Goal: Transaction & Acquisition: Register for event/course

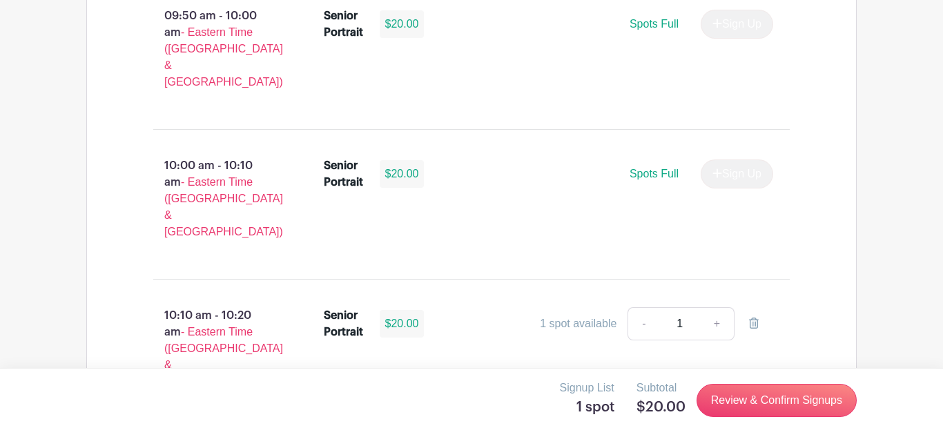
scroll to position [1787, 0]
click at [582, 308] on div "1 spot available - 1 +" at bounding box center [605, 324] width 338 height 33
click at [684, 308] on input "1" at bounding box center [679, 324] width 41 height 33
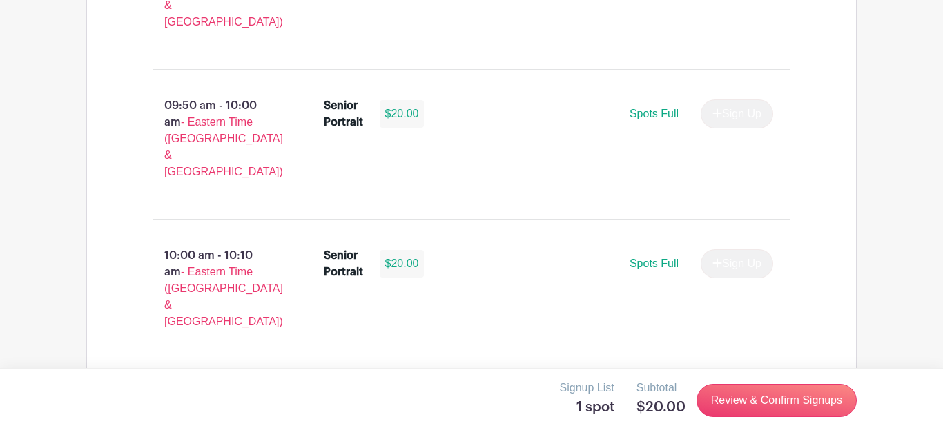
scroll to position [1703, 0]
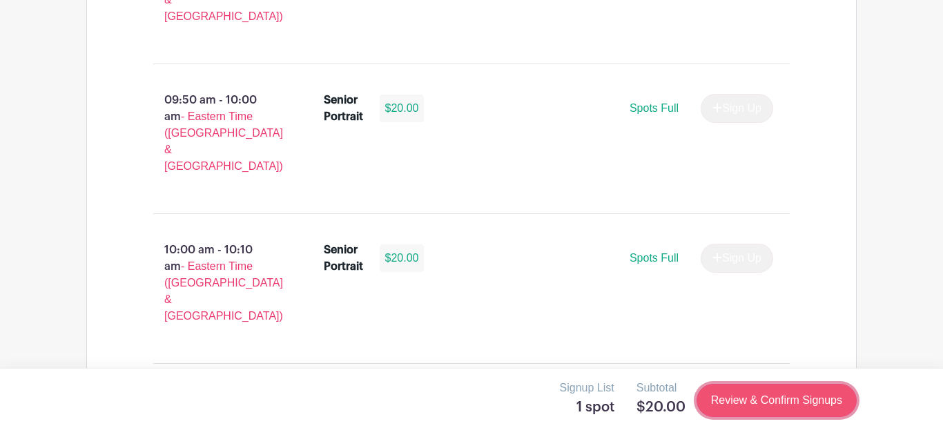
click at [820, 401] on link "Review & Confirm Signups" at bounding box center [777, 400] width 160 height 33
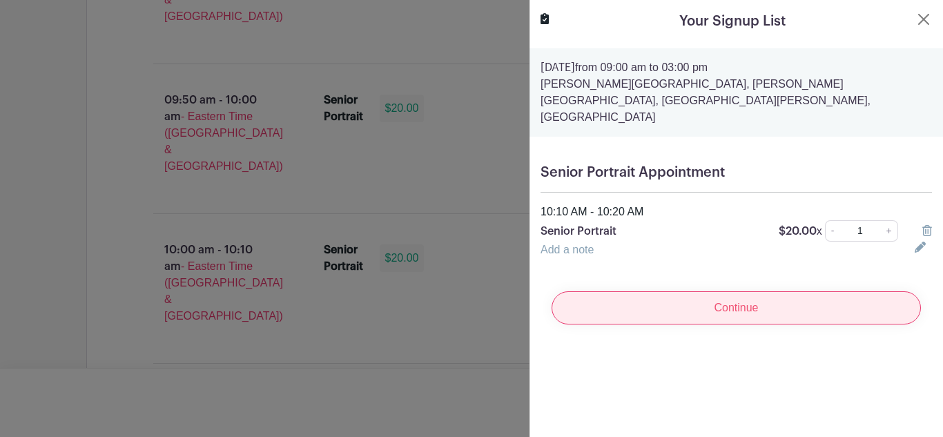
click at [625, 291] on input "Continue" at bounding box center [736, 307] width 369 height 33
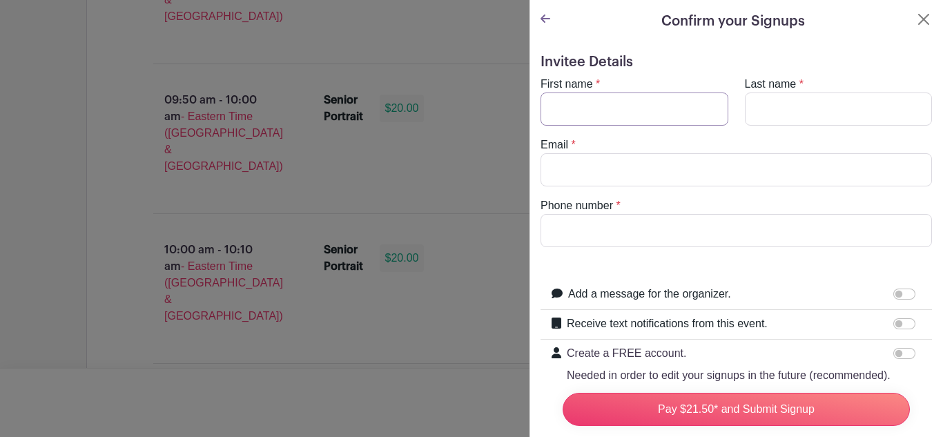
click at [641, 113] on input "First name" at bounding box center [635, 109] width 188 height 33
type input "Aveah"
click at [832, 129] on turbo-frame "First name * Aveah Last name * Email * Phone number *" at bounding box center [736, 161] width 391 height 171
click at [804, 115] on input "Last name" at bounding box center [839, 109] width 188 height 33
type input "[PERSON_NAME]"
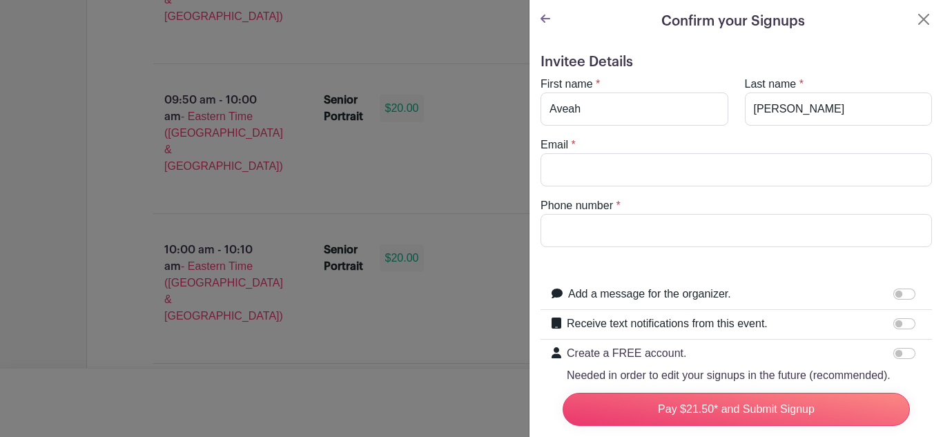
click at [672, 195] on turbo-frame "First name * Aveah Last name * [PERSON_NAME] Email * Phone number *" at bounding box center [736, 161] width 391 height 171
click at [635, 178] on input "Email" at bounding box center [736, 169] width 391 height 33
type input "[EMAIL_ADDRESS][DOMAIN_NAME]"
click at [616, 230] on input "Phone number" at bounding box center [736, 230] width 391 height 33
type input "7"
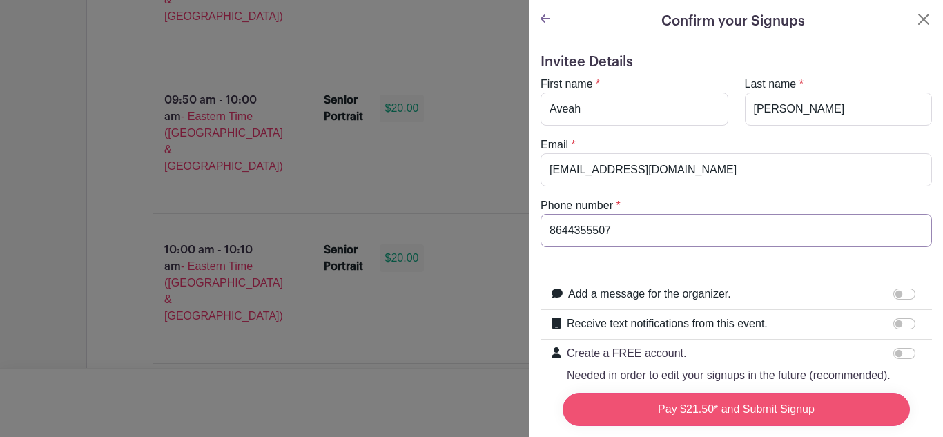
type input "8644355507"
click at [805, 407] on input "Pay $21.50* and Submit Signup" at bounding box center [736, 409] width 347 height 33
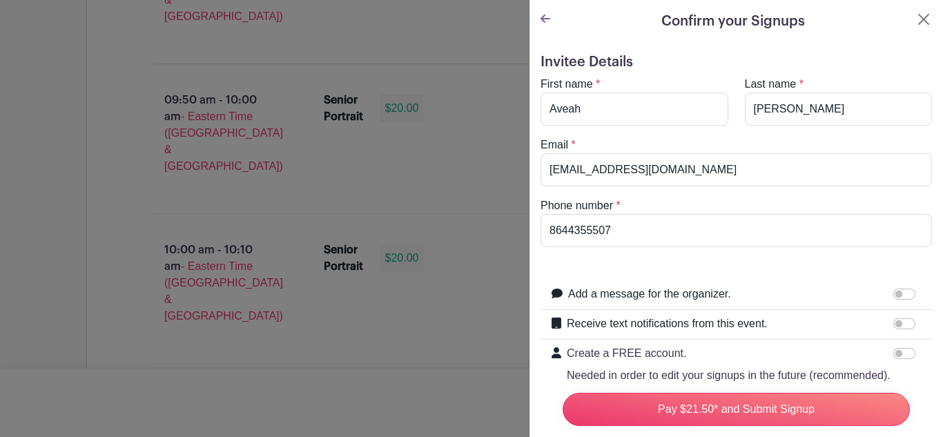
scroll to position [153, 0]
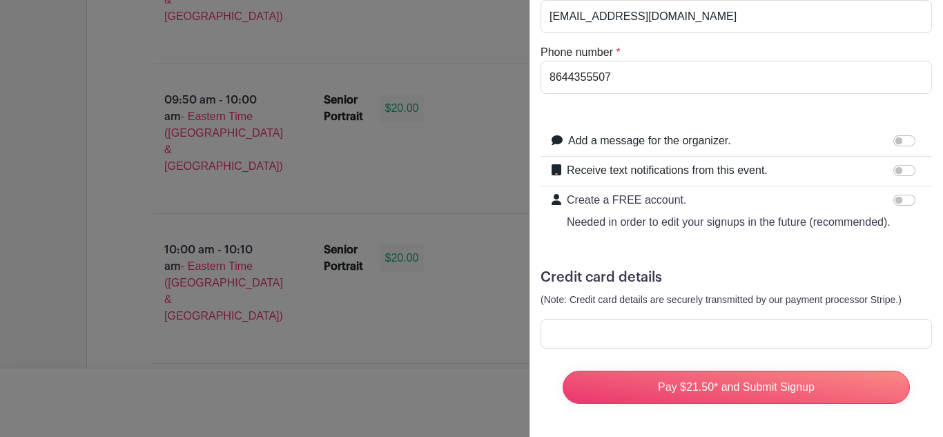
click at [814, 341] on div at bounding box center [736, 334] width 391 height 30
click at [835, 343] on div at bounding box center [736, 334] width 391 height 30
click at [829, 341] on div at bounding box center [736, 334] width 391 height 30
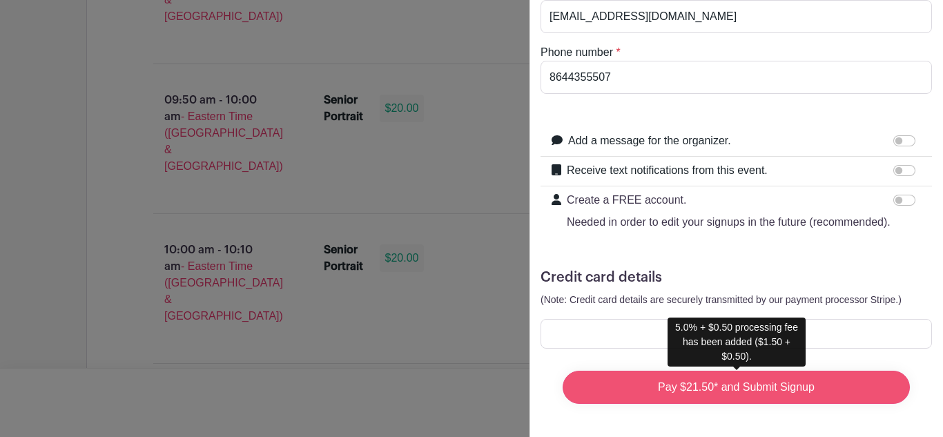
click at [639, 391] on input "Pay $21.50* and Submit Signup" at bounding box center [736, 387] width 347 height 33
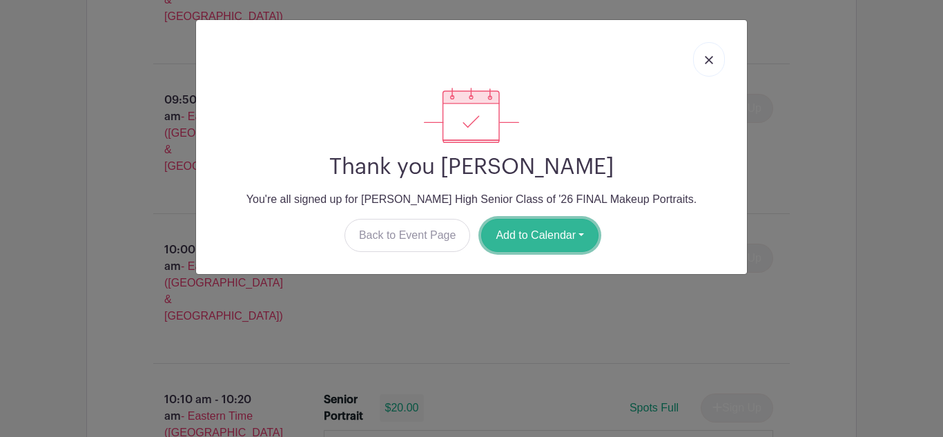
click at [541, 240] on button "Add to Calendar" at bounding box center [539, 235] width 117 height 33
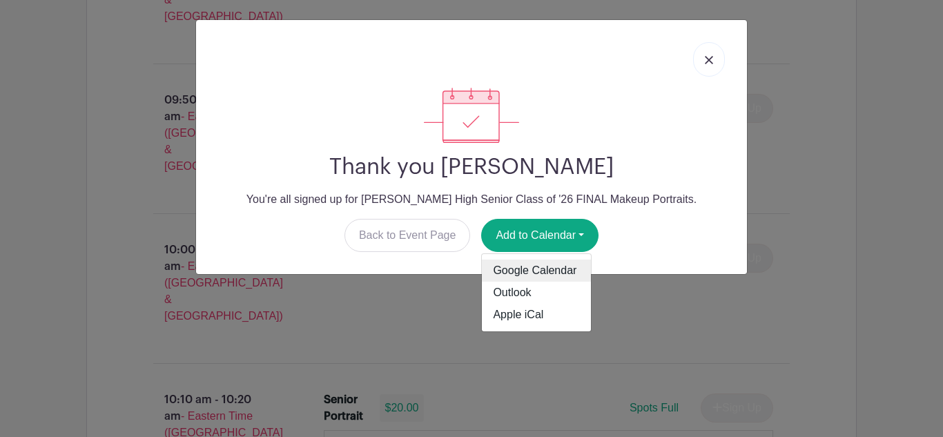
click at [543, 272] on link "Google Calendar" at bounding box center [536, 271] width 109 height 22
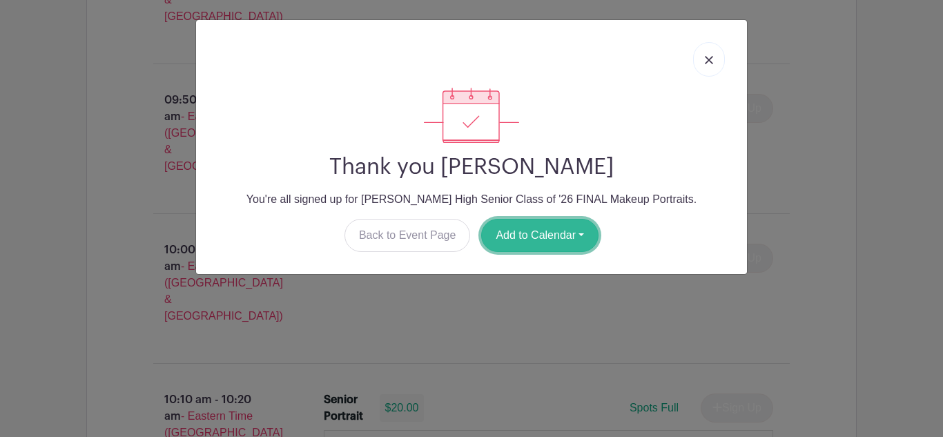
click at [512, 221] on button "Add to Calendar" at bounding box center [539, 235] width 117 height 33
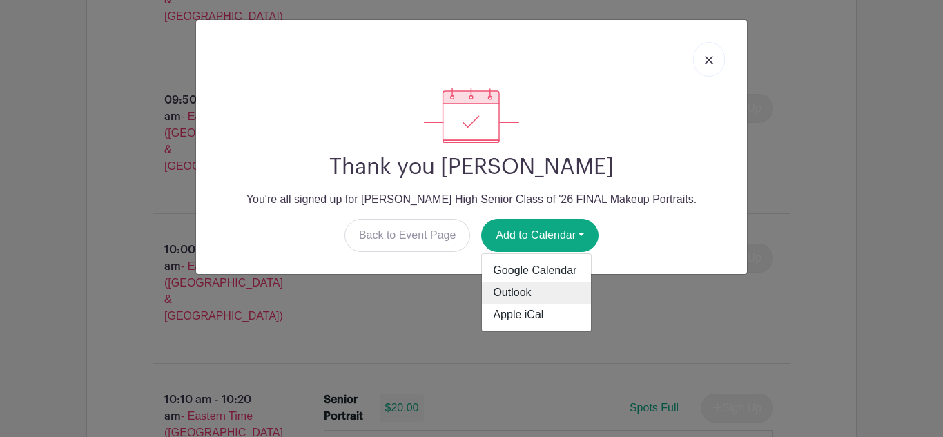
click at [536, 284] on link "Outlook" at bounding box center [536, 293] width 109 height 22
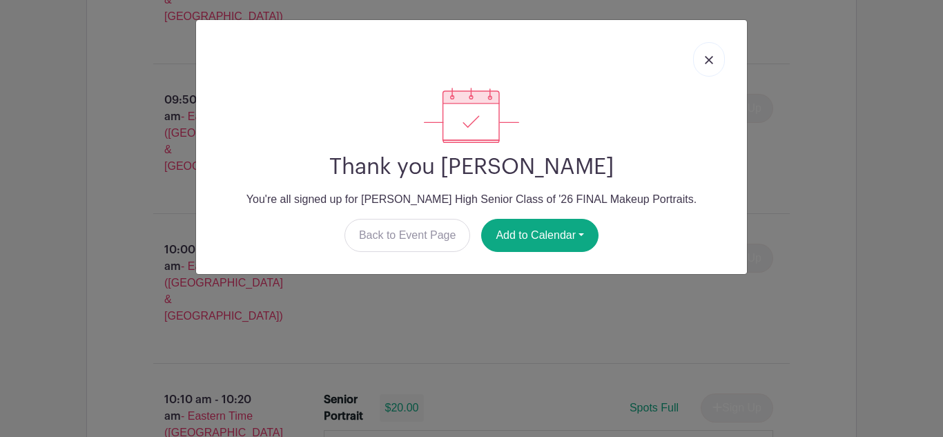
click at [85, 237] on div "Thank you [PERSON_NAME] You're all signed up for [PERSON_NAME] High Senior Clas…" at bounding box center [471, 218] width 943 height 437
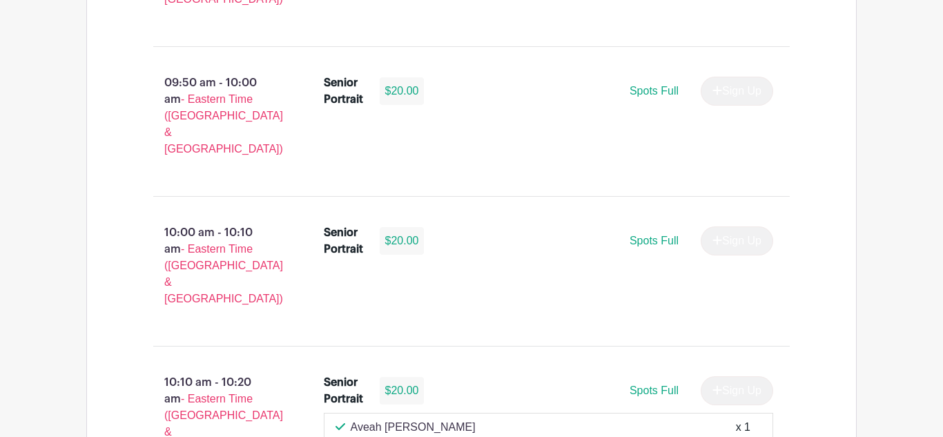
scroll to position [1721, 0]
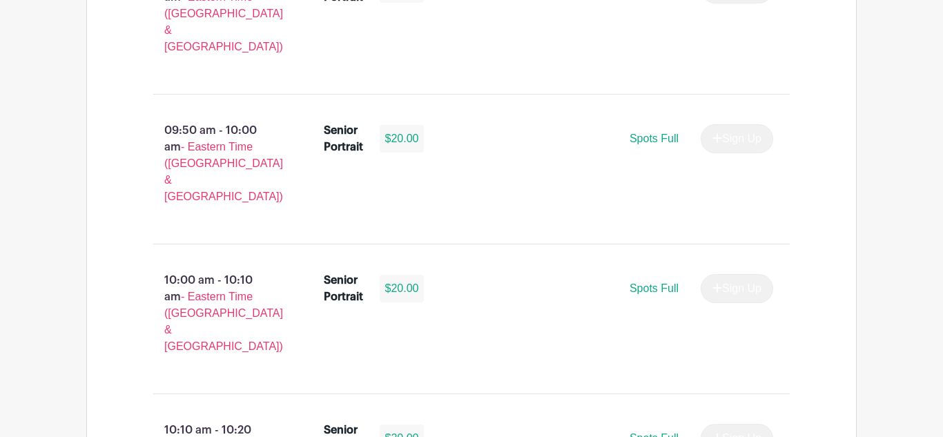
scroll to position [1665, 0]
